Goal: Information Seeking & Learning: Check status

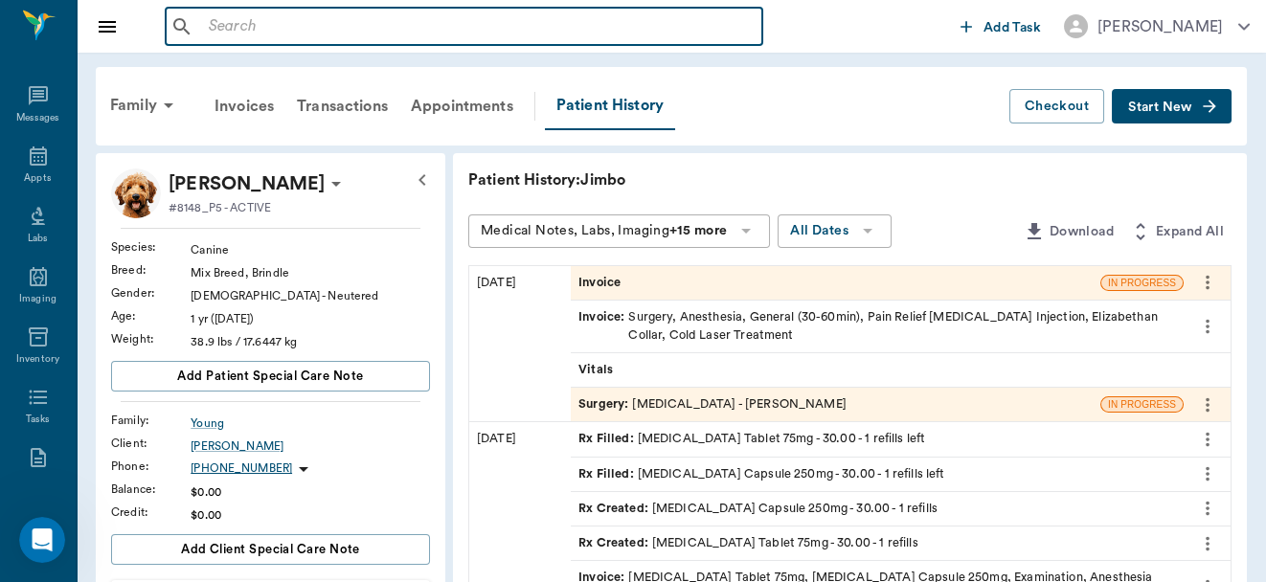
click at [438, 23] on input "text" at bounding box center [478, 26] width 554 height 27
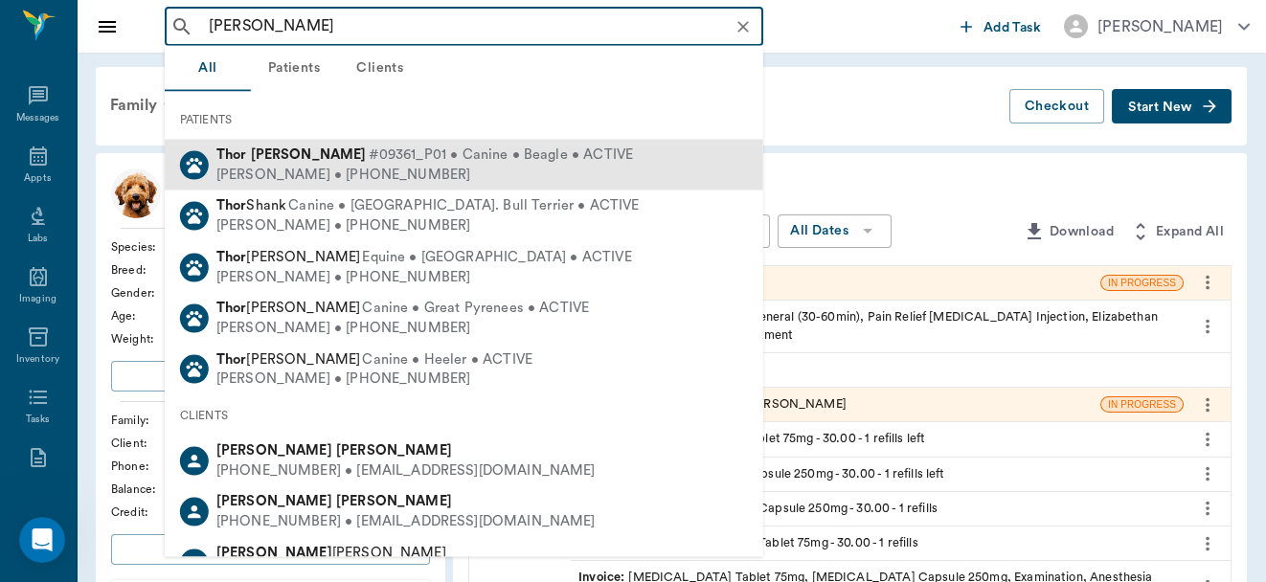
click at [385, 163] on span "#09361_P01 • Canine • Beagle • ACTIVE" at bounding box center [501, 156] width 265 height 20
type input "thor holl"
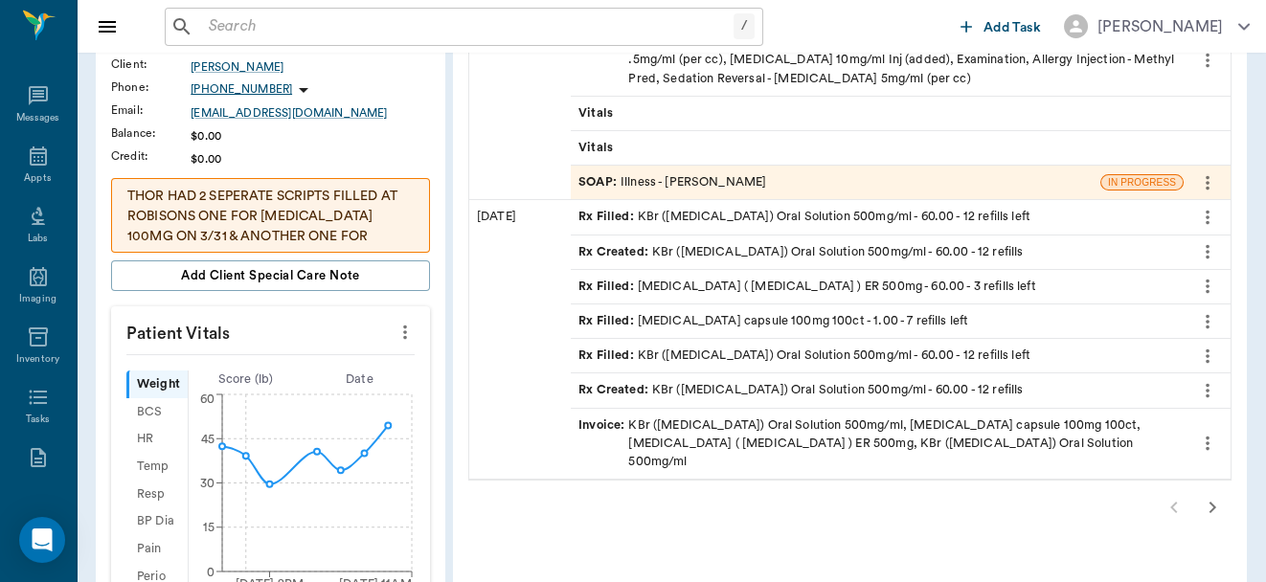
scroll to position [377, 0]
click at [781, 284] on div "Rx Filled : Levetiracetam ( Keppra ) ER 500mg - 60.00 - 3 refills left" at bounding box center [808, 289] width 458 height 18
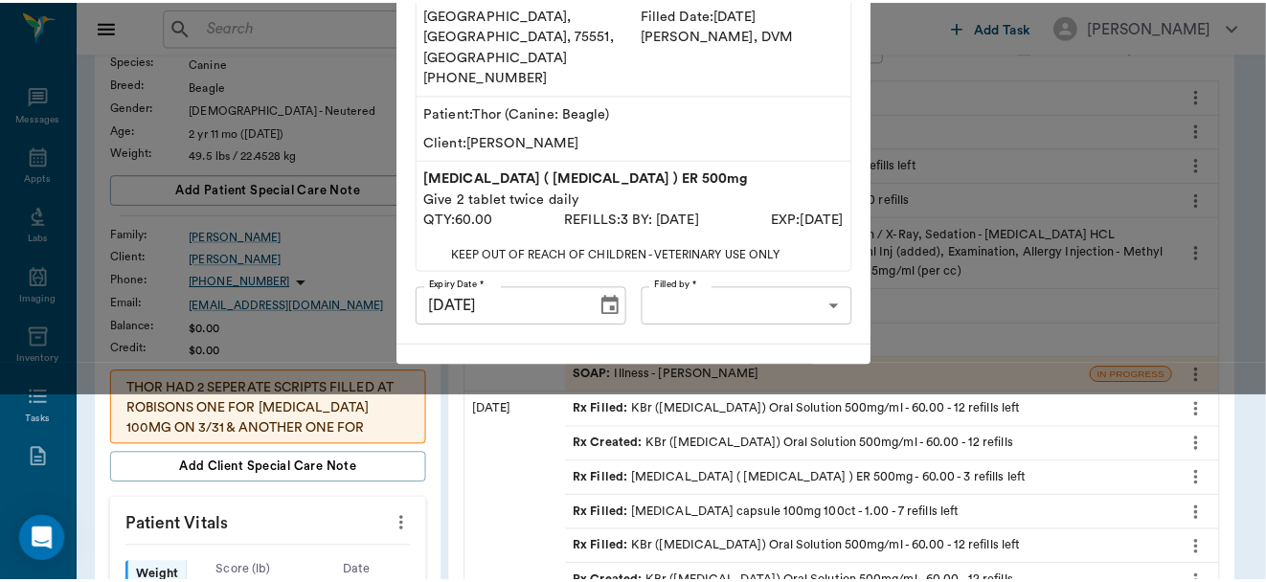
scroll to position [0, 0]
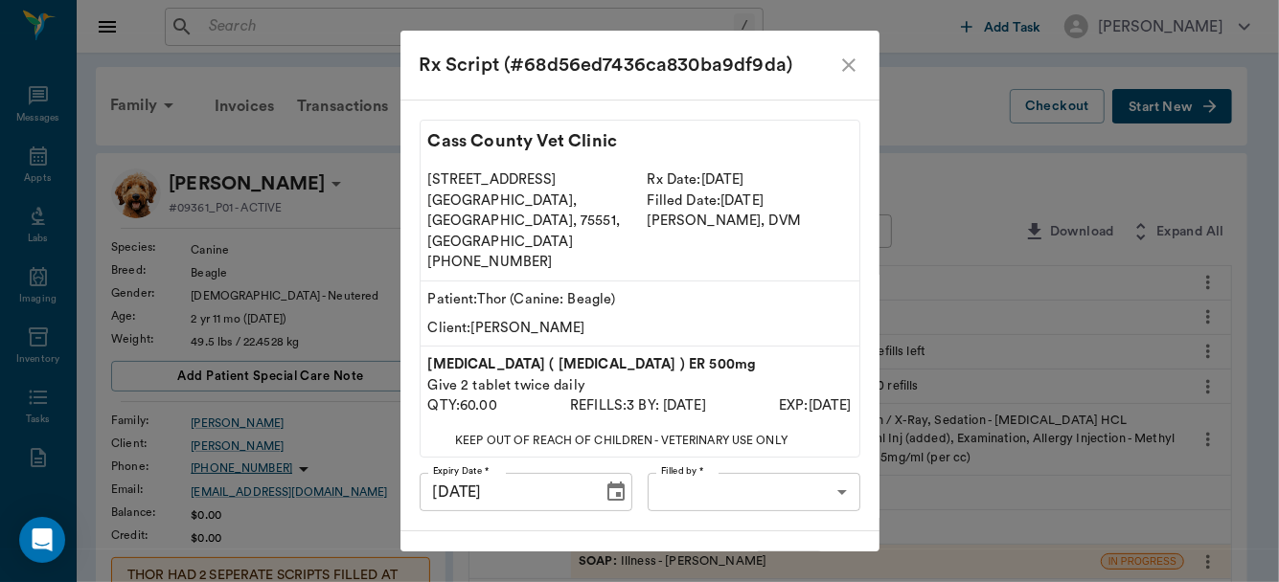
click at [842, 60] on icon "close" at bounding box center [848, 65] width 23 height 23
